Goal: Task Accomplishment & Management: Manage account settings

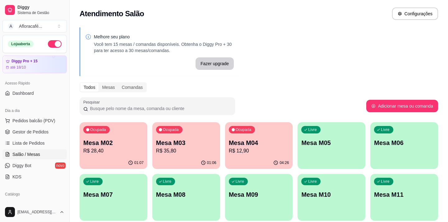
click at [128, 144] on p "Mesa M02" at bounding box center [113, 142] width 60 height 9
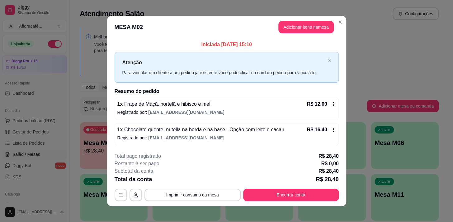
scroll to position [4, 0]
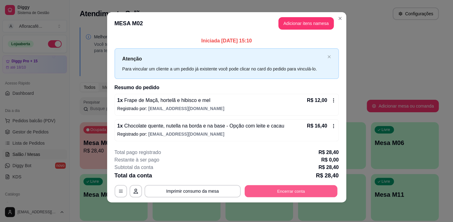
click at [277, 194] on button "Encerrar conta" at bounding box center [290, 191] width 93 height 12
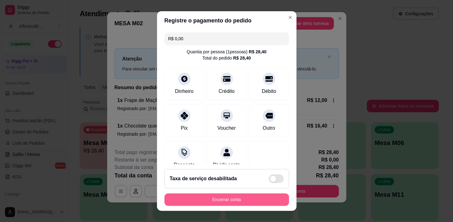
click at [253, 199] on button "Encerrar conta" at bounding box center [226, 199] width 124 height 12
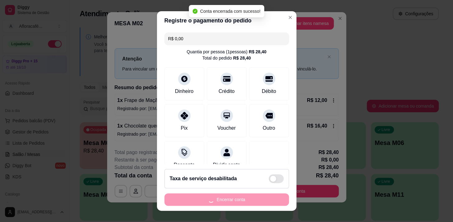
scroll to position [0, 0]
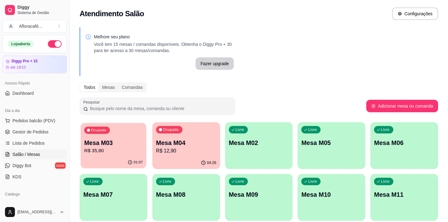
click at [96, 143] on p "Mesa M03" at bounding box center [113, 142] width 59 height 8
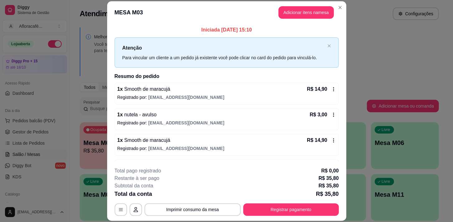
scroll to position [21, 0]
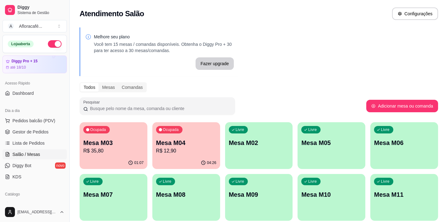
click at [239, 136] on div "Livre Mesa M02" at bounding box center [259, 141] width 68 height 39
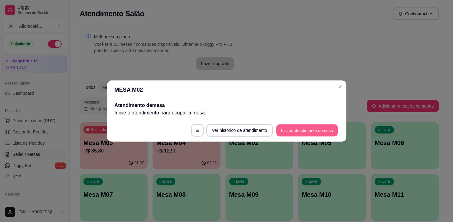
click at [294, 132] on button "Iniciar atendimento de mesa" at bounding box center [307, 130] width 62 height 12
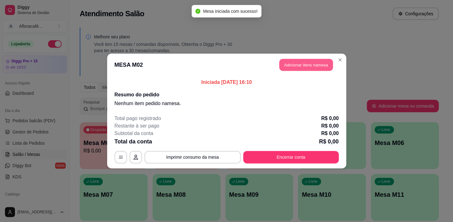
click at [315, 61] on button "Adicionar itens na mesa" at bounding box center [306, 65] width 54 height 12
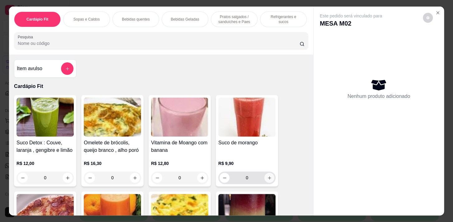
click at [268, 177] on icon "increase-product-quantity" at bounding box center [269, 177] width 5 height 5
type input "1"
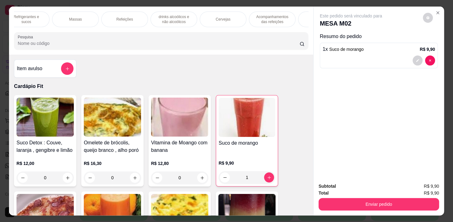
scroll to position [0, 343]
click at [277, 17] on p "Descartáveis para consumos de alimentos que não são da loja" at bounding box center [285, 19] width 36 height 10
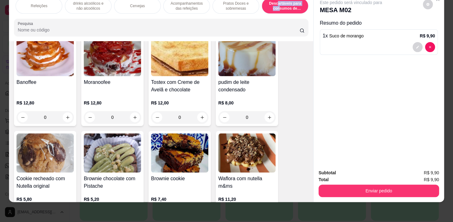
scroll to position [5211, 0]
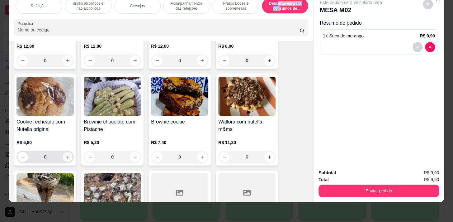
click at [68, 152] on button "increase-product-quantity" at bounding box center [68, 157] width 10 height 10
type input "1"
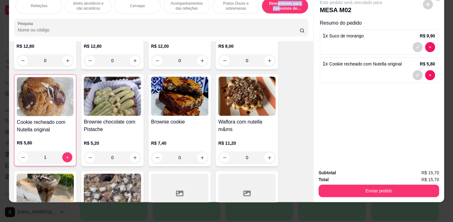
click at [414, 184] on button "Enviar pedido" at bounding box center [378, 190] width 120 height 12
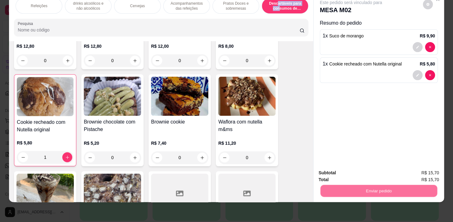
click at [399, 168] on button "Registrar cliente" at bounding box center [381, 171] width 40 height 12
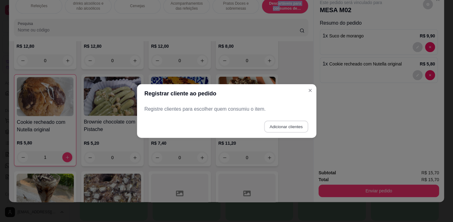
click at [286, 122] on button "Adicionar clientes" at bounding box center [286, 126] width 44 height 12
click at [268, 103] on div at bounding box center [226, 109] width 157 height 12
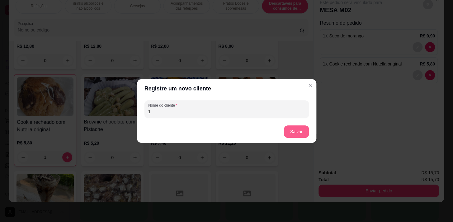
type input "1"
click at [293, 137] on button "Salvar" at bounding box center [296, 131] width 25 height 12
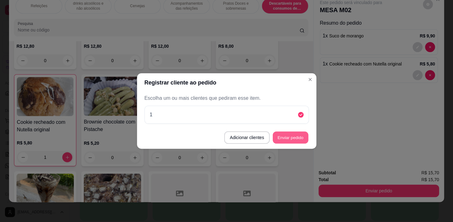
click at [295, 133] on button "Enviar pedido" at bounding box center [290, 137] width 35 height 12
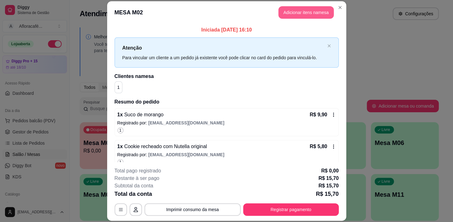
click at [317, 15] on button "Adicionar itens na mesa" at bounding box center [305, 12] width 55 height 12
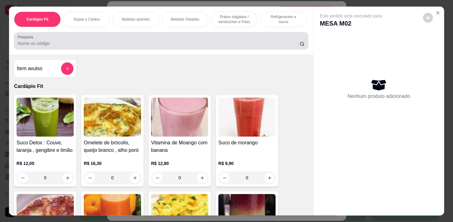
click at [178, 42] on input "Pesquisa" at bounding box center [159, 43] width 282 height 6
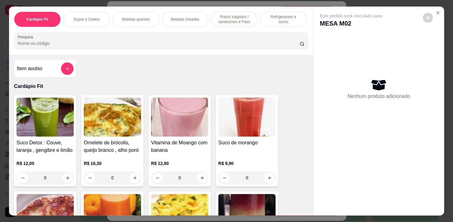
click at [140, 19] on p "Bebidas quentes" at bounding box center [136, 19] width 28 height 5
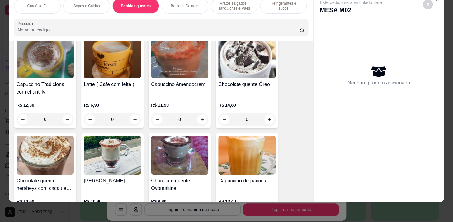
scroll to position [760, 0]
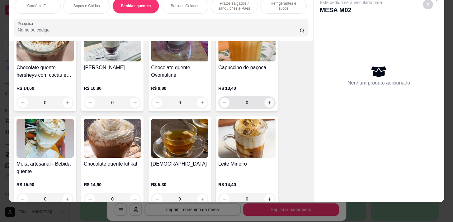
click at [267, 103] on icon "increase-product-quantity" at bounding box center [269, 102] width 5 height 5
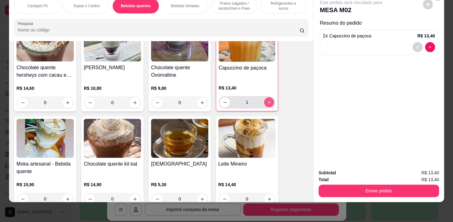
type input "1"
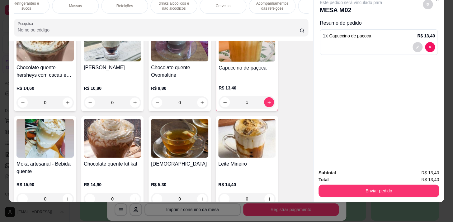
scroll to position [0, 0]
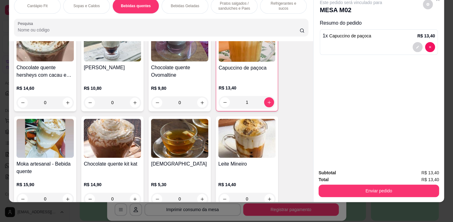
click at [235, 4] on p "Pratos salgados / sanduíches e Paes" at bounding box center [234, 6] width 36 height 10
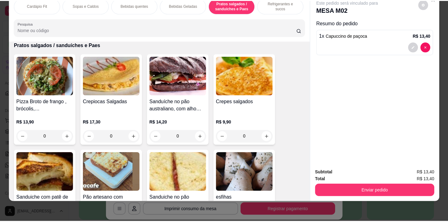
scroll to position [2263, 0]
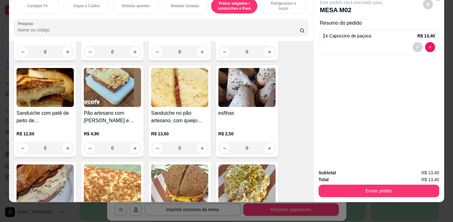
click at [266, 149] on div "0" at bounding box center [246, 148] width 57 height 12
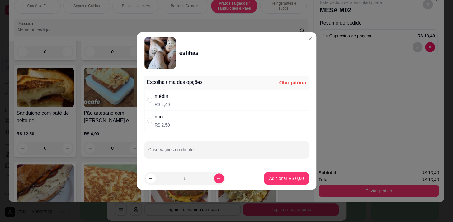
click at [233, 102] on div "média R$ 4,40" at bounding box center [226, 100] width 164 height 21
radio input "true"
click at [279, 177] on p "Adicionar R$ 4,40" at bounding box center [286, 178] width 35 height 6
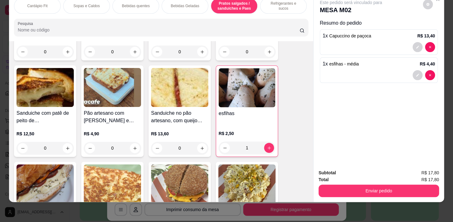
type input "1"
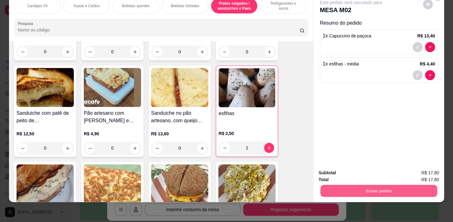
click at [355, 184] on button "Enviar pedido" at bounding box center [378, 190] width 117 height 12
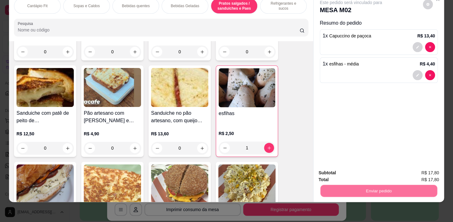
click at [367, 172] on div "Registrar cliente Enviar pedido" at bounding box center [376, 172] width 106 height 10
click at [376, 171] on button "Registrar cliente" at bounding box center [380, 171] width 41 height 12
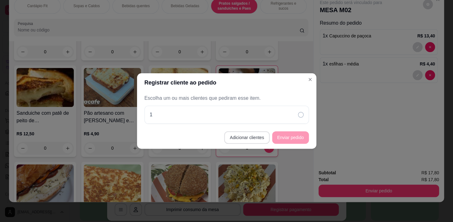
click at [248, 134] on button "Adicionar clientes" at bounding box center [246, 137] width 45 height 12
click at [251, 115] on div "Nome do cliente" at bounding box center [226, 108] width 164 height 17
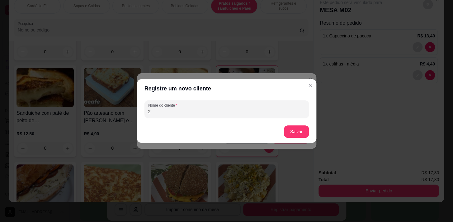
type input "2"
click at [289, 126] on button "Salvar" at bounding box center [296, 131] width 24 height 12
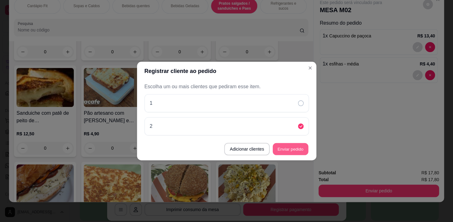
click at [288, 149] on button "Enviar pedido" at bounding box center [290, 149] width 35 height 12
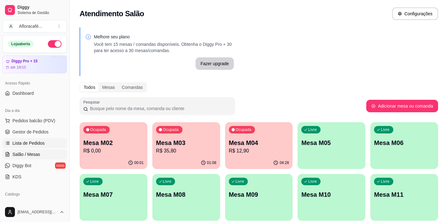
click at [41, 141] on span "Lista de Pedidos" at bounding box center [28, 143] width 32 height 6
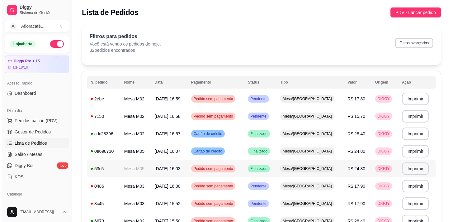
scroll to position [28, 0]
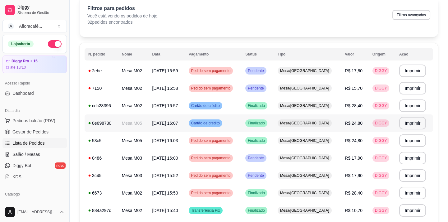
click at [333, 127] on td "Mesa/[GEOGRAPHIC_DATA]" at bounding box center [307, 122] width 67 height 17
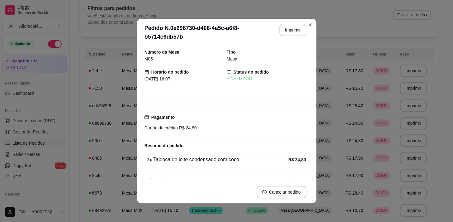
scroll to position [1, 0]
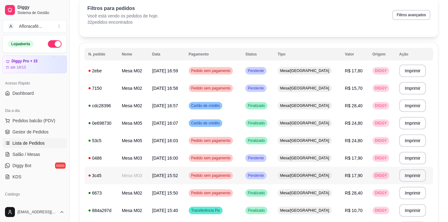
click at [325, 167] on td "Mesa/[GEOGRAPHIC_DATA]" at bounding box center [307, 174] width 67 height 17
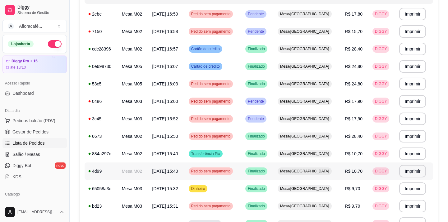
click at [267, 163] on td "Finalizado" at bounding box center [258, 170] width 32 height 17
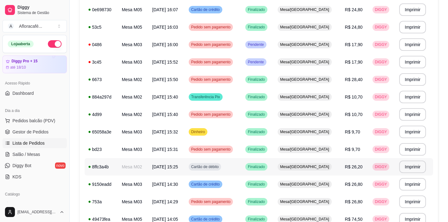
click at [274, 158] on td "Finalizado" at bounding box center [258, 166] width 32 height 17
click at [24, 153] on span "Salão / Mesas" at bounding box center [26, 154] width 28 height 6
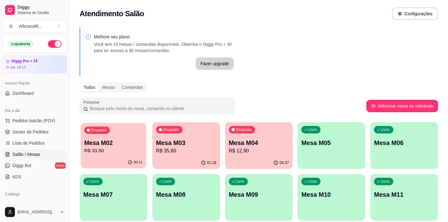
click at [121, 157] on div "00:11" at bounding box center [114, 162] width 66 height 12
click at [163, 144] on p "Mesa M03" at bounding box center [186, 142] width 59 height 8
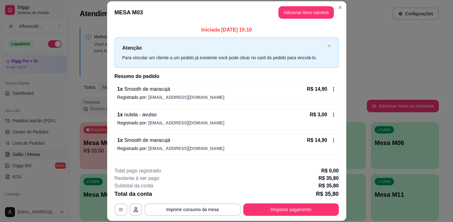
scroll to position [21, 0]
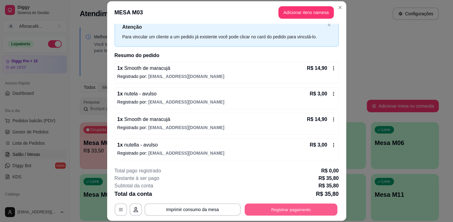
click at [283, 206] on button "Registrar pagamento" at bounding box center [290, 209] width 93 height 12
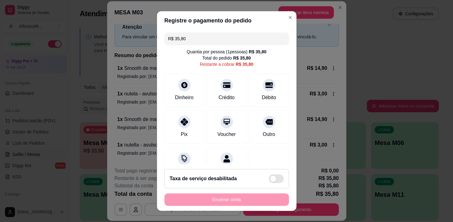
click at [195, 40] on input "R$ 35,80" at bounding box center [226, 38] width 117 height 12
click at [218, 91] on div "Crédito" at bounding box center [226, 88] width 44 height 36
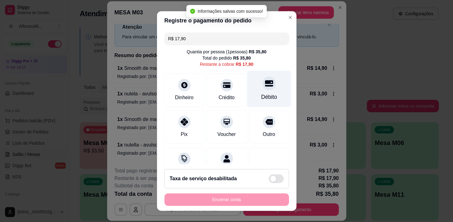
click at [261, 94] on div "Débito" at bounding box center [269, 97] width 16 height 8
type input "R$ 0,00"
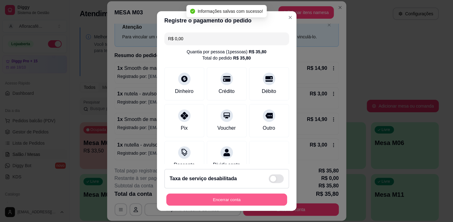
click at [232, 203] on button "Encerrar conta" at bounding box center [226, 199] width 121 height 12
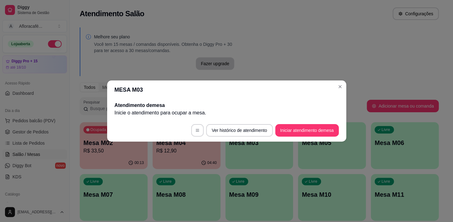
scroll to position [0, 0]
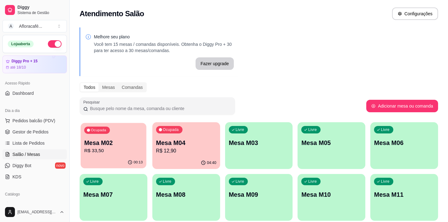
click at [121, 163] on div "00:13" at bounding box center [114, 162] width 66 height 12
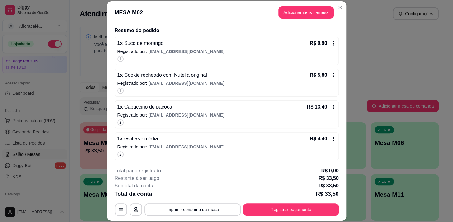
scroll to position [15, 0]
